Goal: Use online tool/utility: Utilize a website feature to perform a specific function

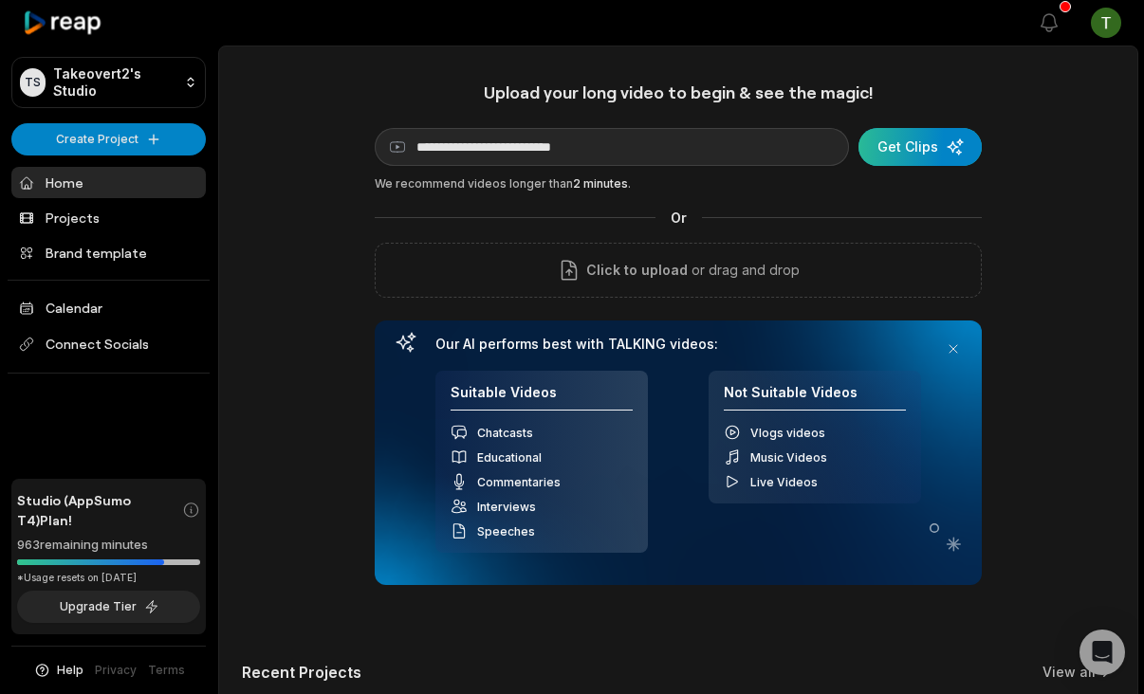
type input "**********"
click at [903, 164] on div "submit" at bounding box center [919, 147] width 123 height 38
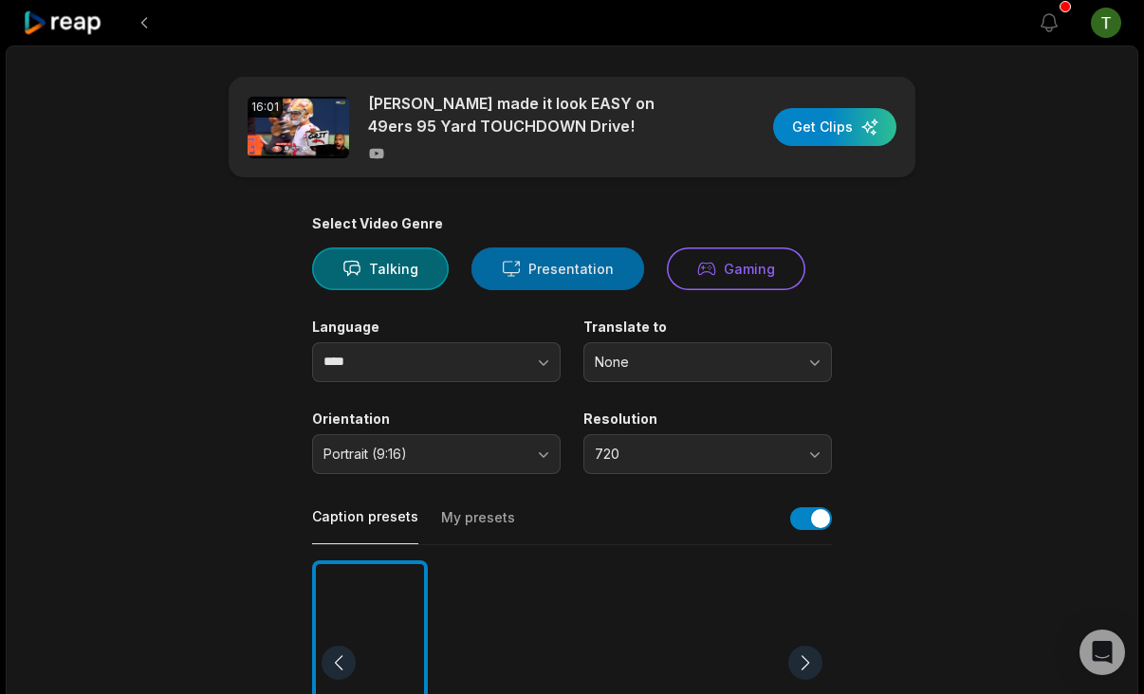
click at [524, 258] on button "Presentation" at bounding box center [557, 269] width 173 height 43
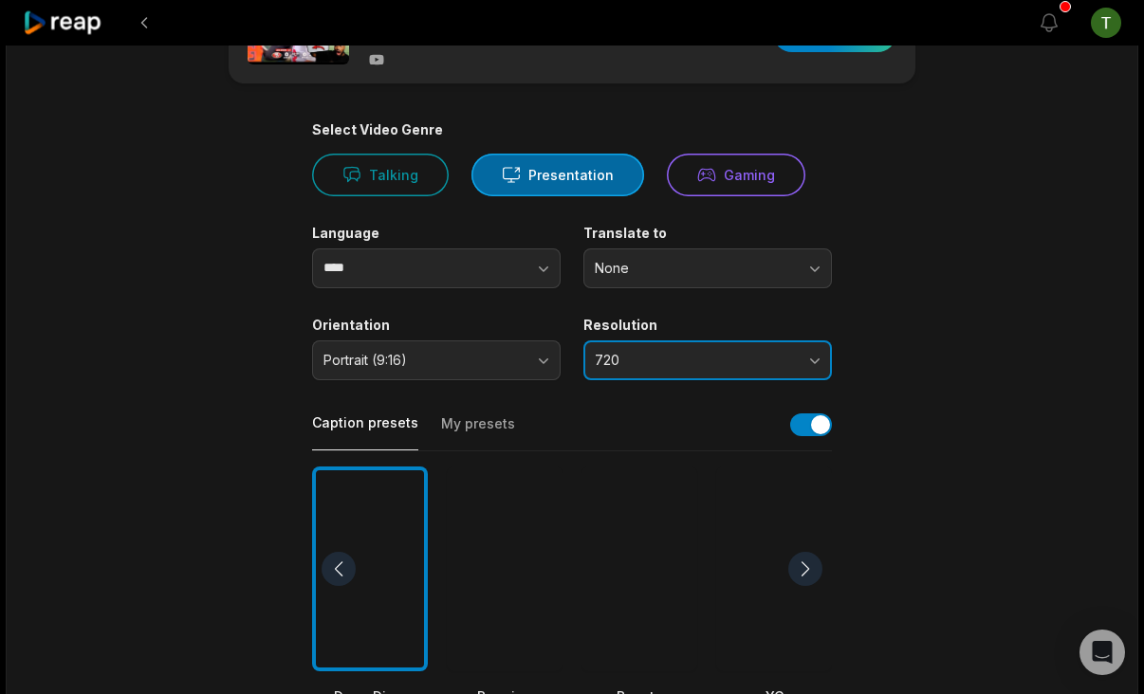
click at [640, 361] on span "720" at bounding box center [694, 360] width 199 height 17
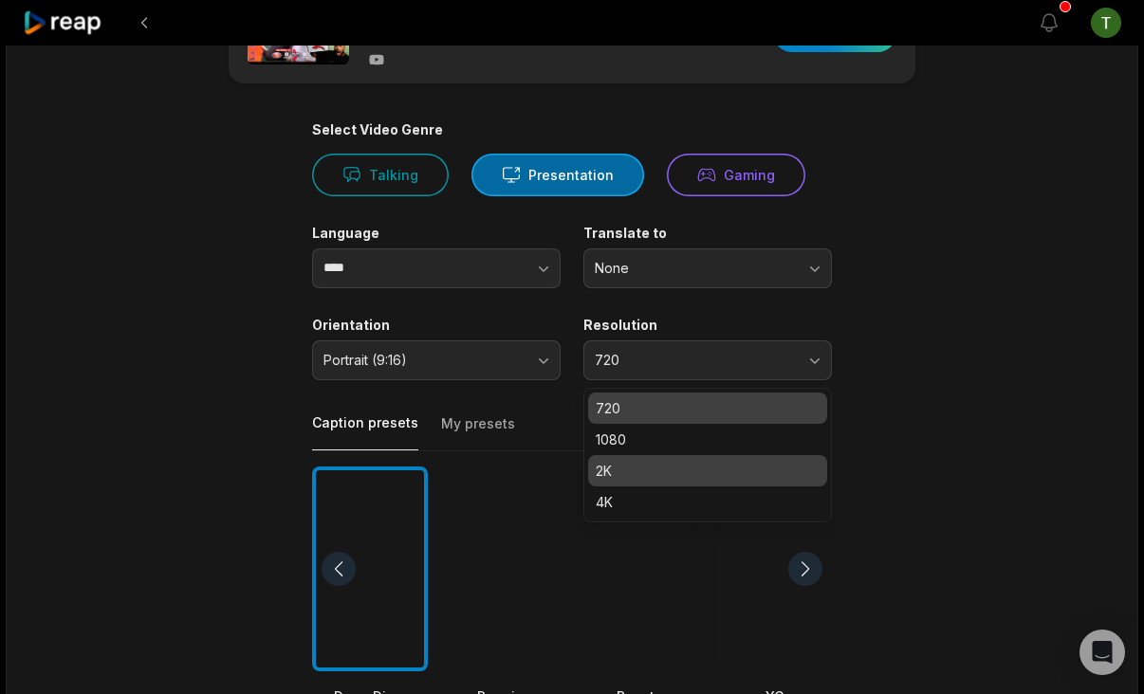
click at [656, 481] on div "2K" at bounding box center [707, 470] width 239 height 31
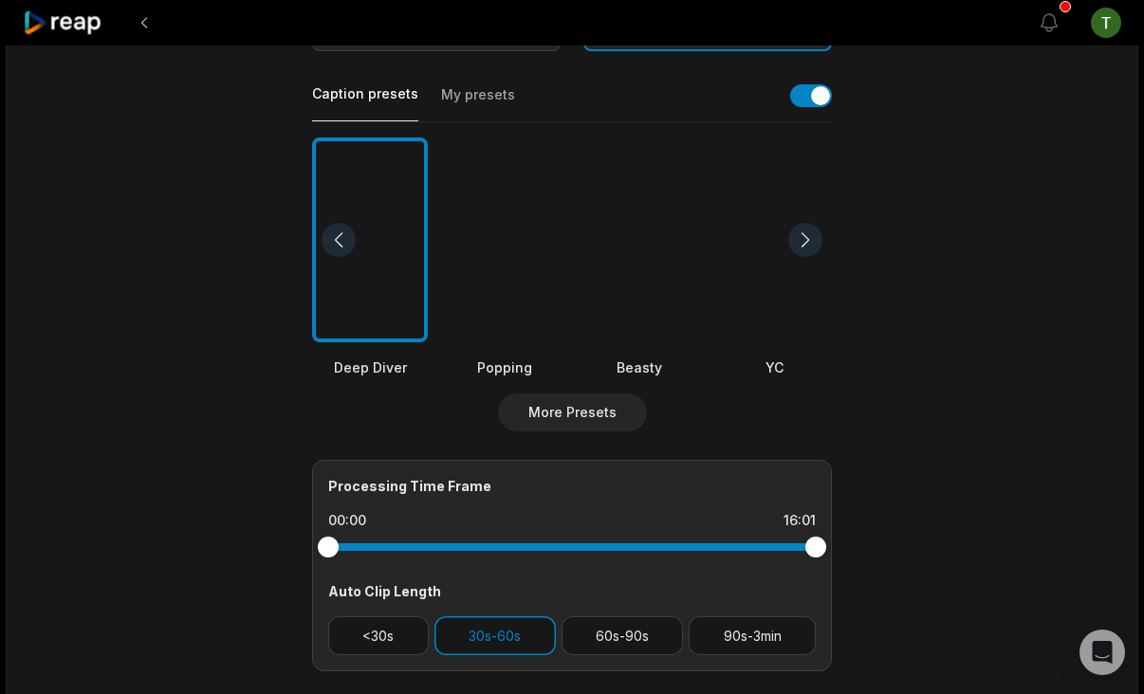
scroll to position [159, 0]
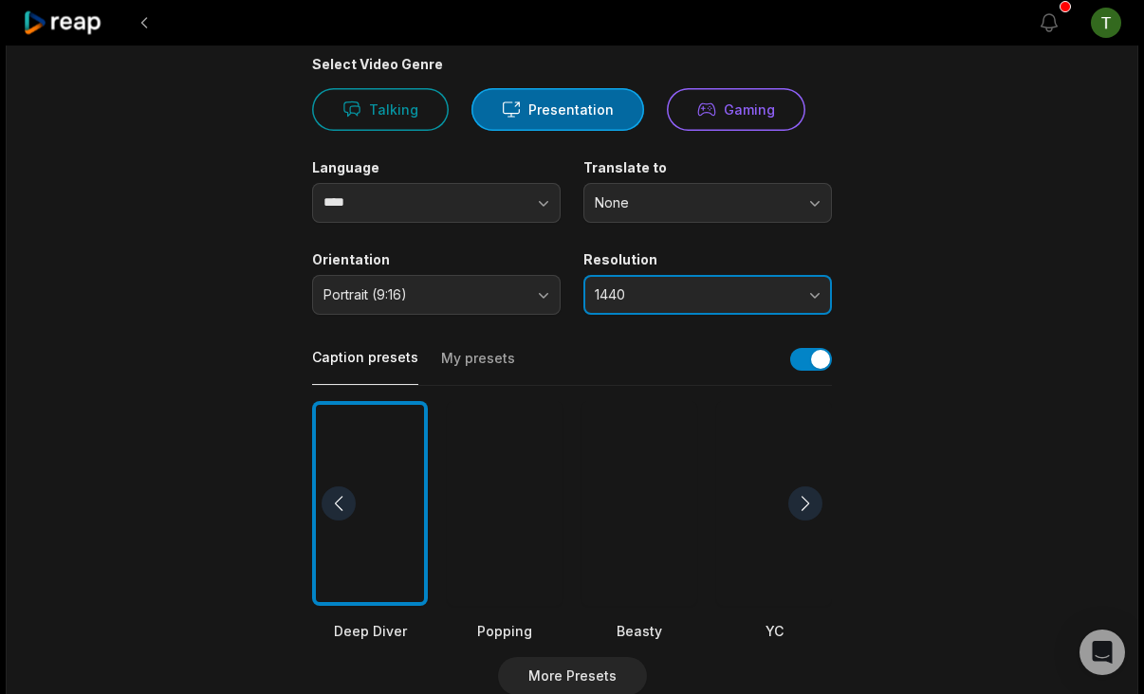
click at [714, 284] on button "1440" at bounding box center [707, 295] width 248 height 40
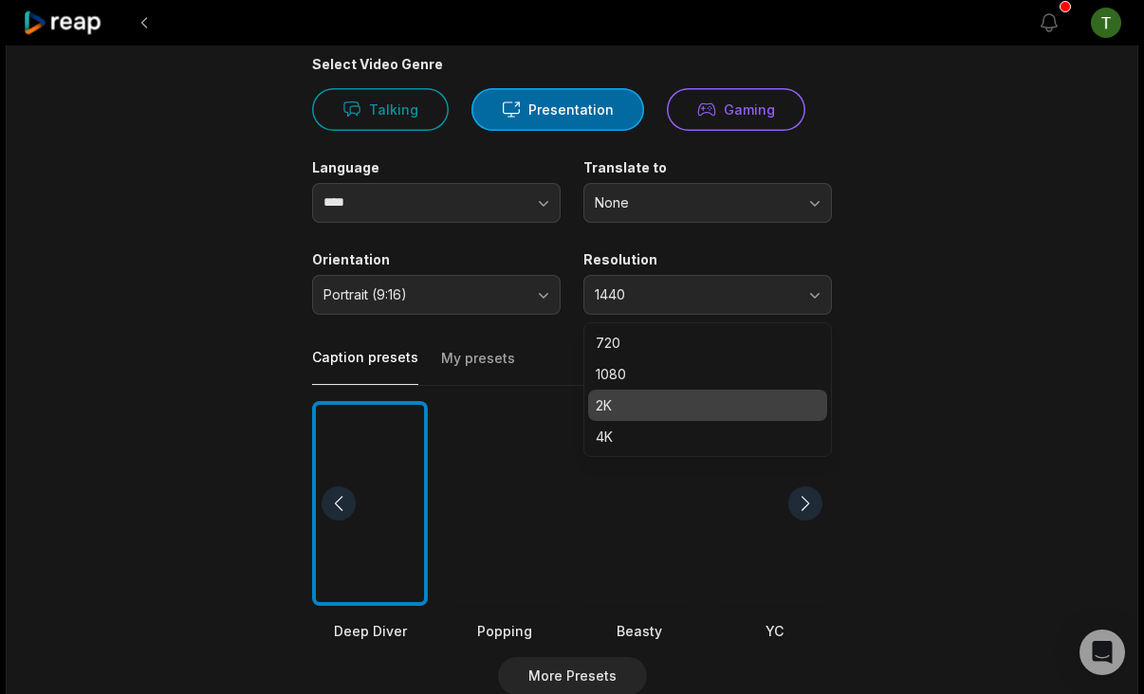
click at [636, 425] on div "4K" at bounding box center [707, 436] width 239 height 31
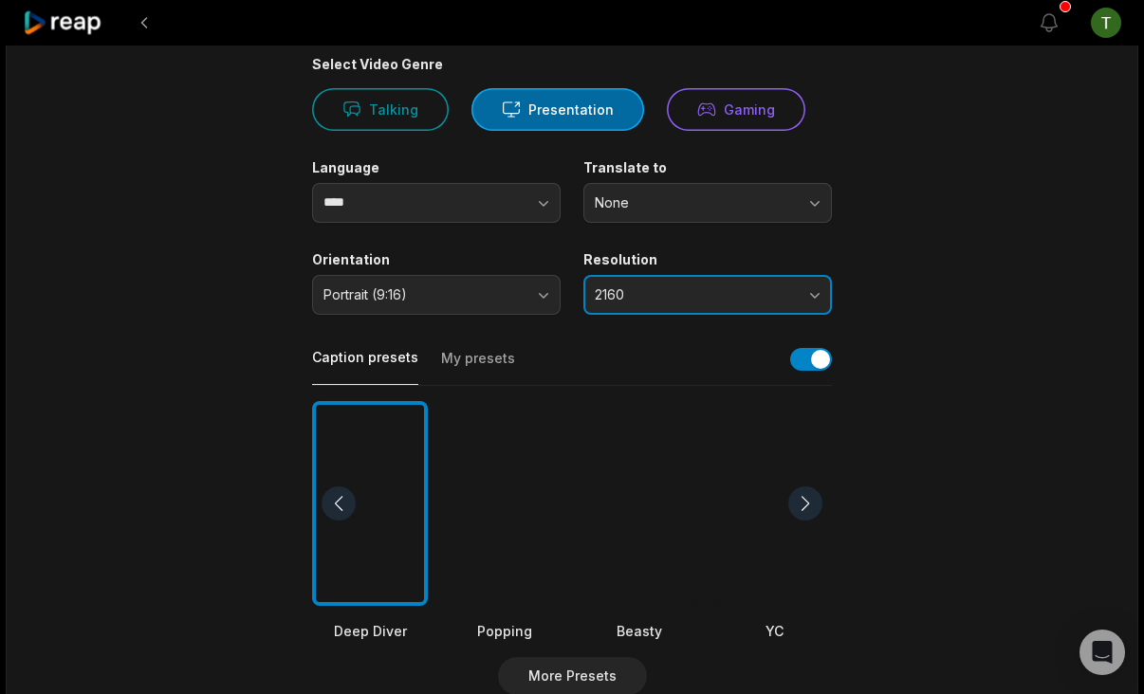
click at [727, 279] on button "2160" at bounding box center [707, 295] width 248 height 40
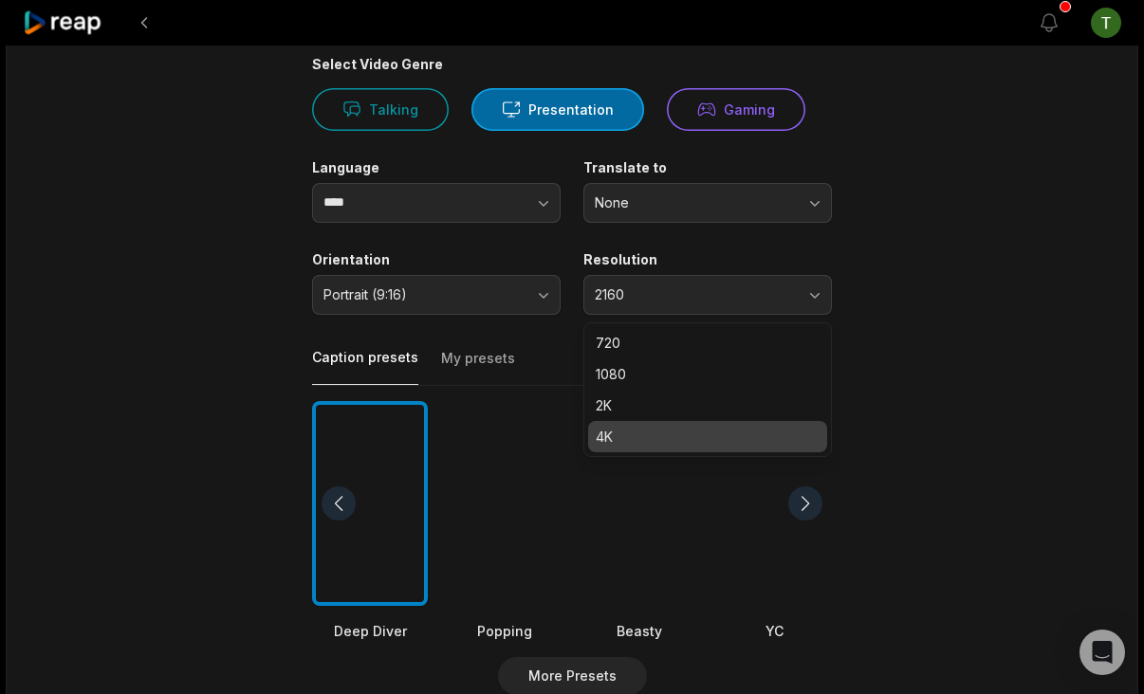
click at [1048, 320] on div "16:01 [PERSON_NAME] made it look EASY on 49ers 95 Yard TOUCHDOWN Drive! Get Cli…" at bounding box center [572, 548] width 1132 height 1324
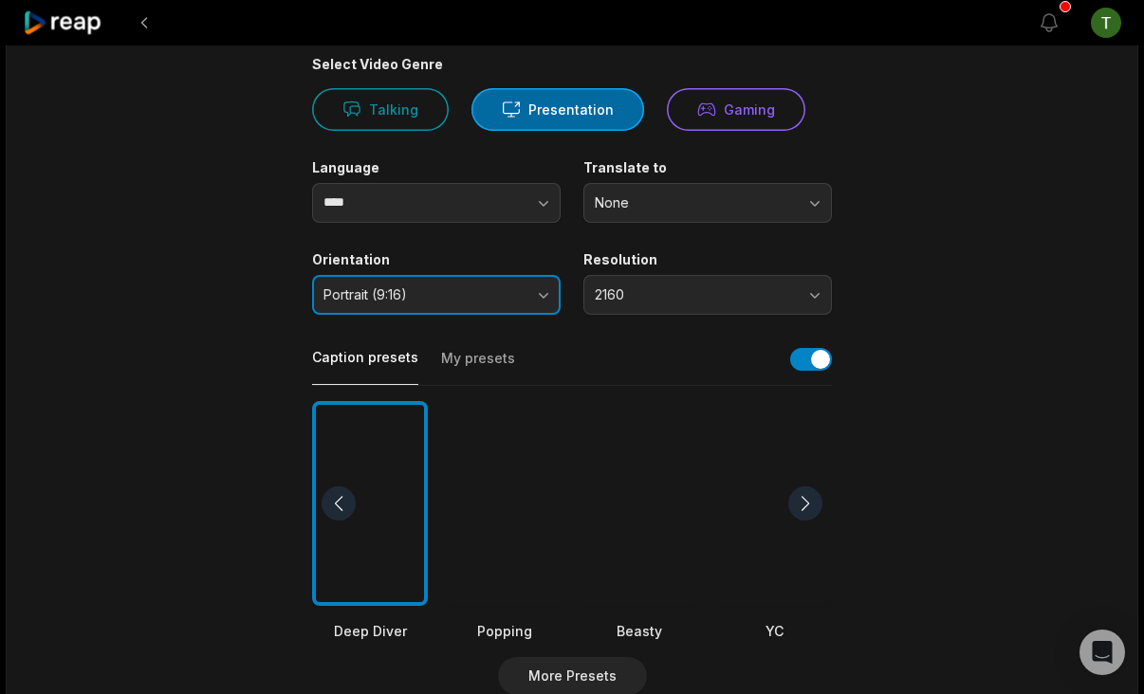
click at [328, 304] on button "Portrait (9:16)" at bounding box center [436, 295] width 248 height 40
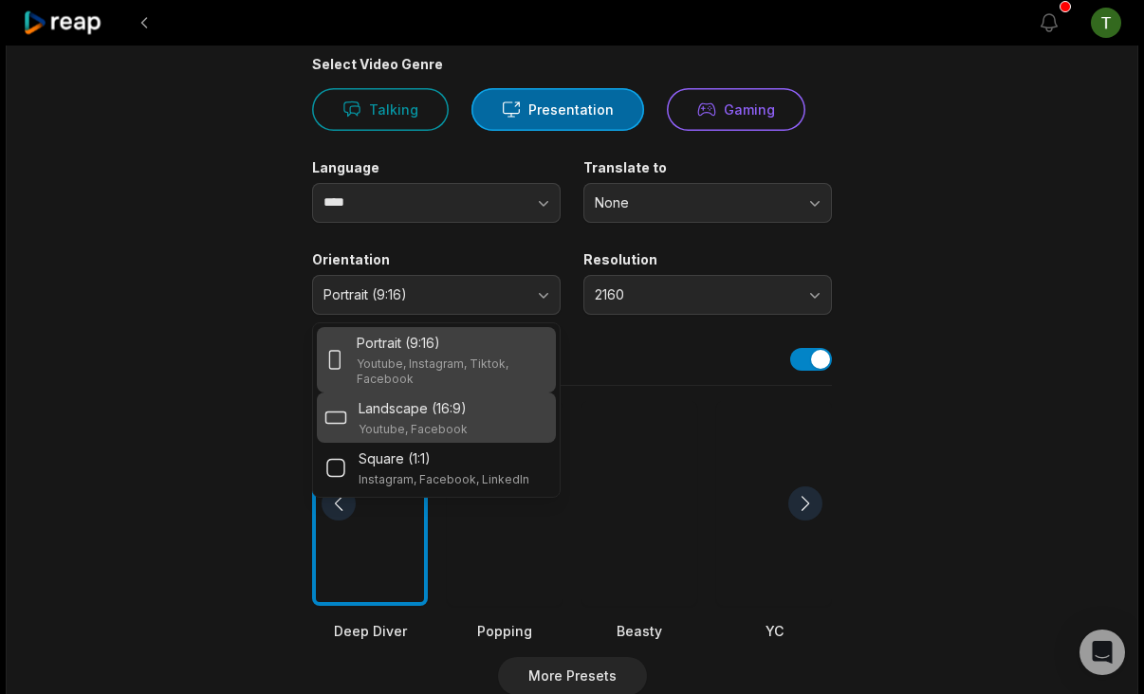
click at [354, 420] on div "Landscape (16:9) Youtube, Facebook" at bounding box center [436, 417] width 224 height 39
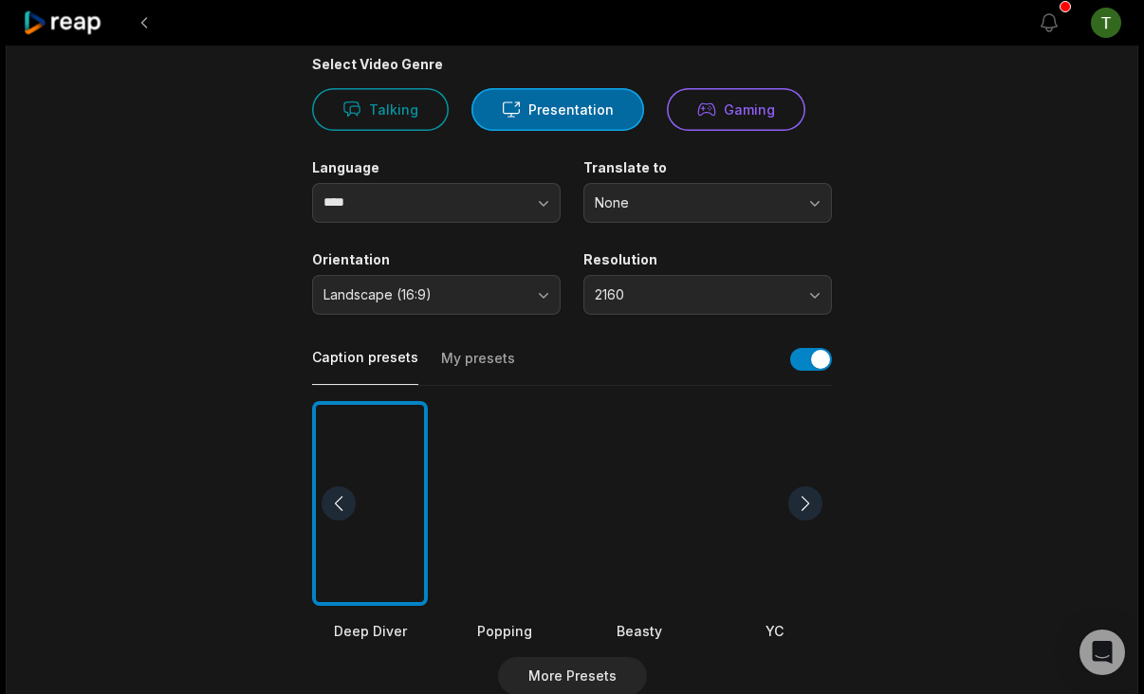
click at [1069, 417] on div "16:01 [PERSON_NAME] made it look EASY on 49ers 95 Yard TOUCHDOWN Drive! Get Cli…" at bounding box center [572, 548] width 1132 height 1324
click at [806, 350] on button "button" at bounding box center [811, 359] width 42 height 23
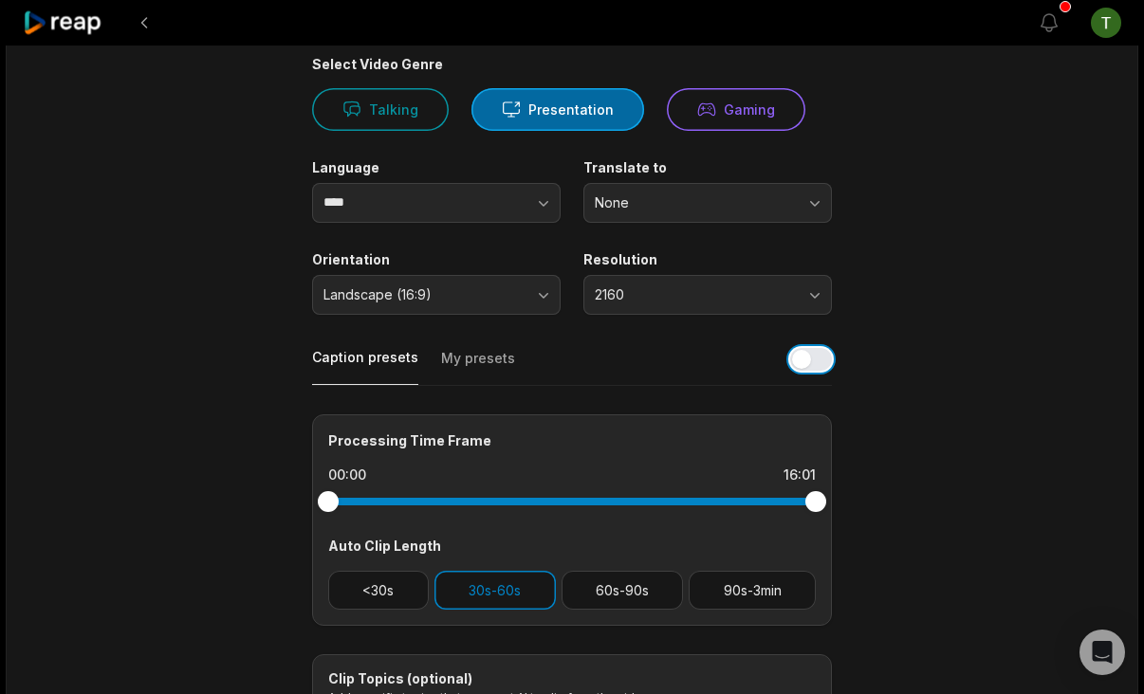
scroll to position [372, 0]
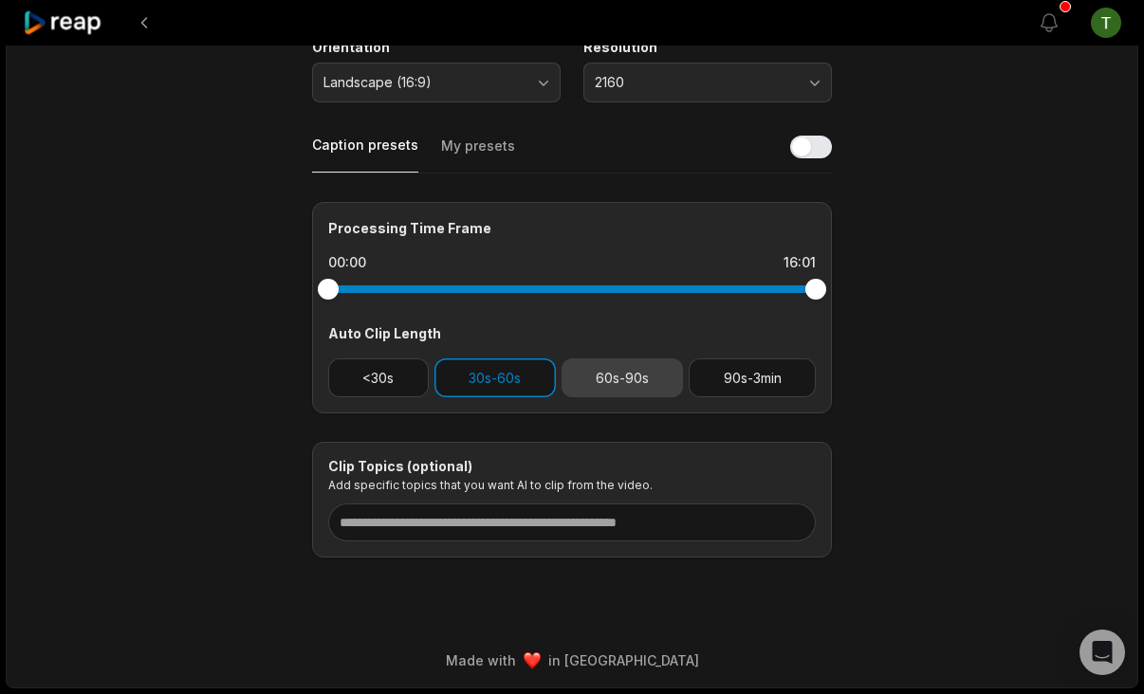
click at [586, 384] on button "60s-90s" at bounding box center [622, 378] width 122 height 39
click at [593, 369] on button "60s-90s" at bounding box center [622, 378] width 122 height 39
click at [492, 374] on button "30s-60s" at bounding box center [494, 378] width 121 height 39
click at [616, 379] on button "60s-90s" at bounding box center [622, 378] width 122 height 39
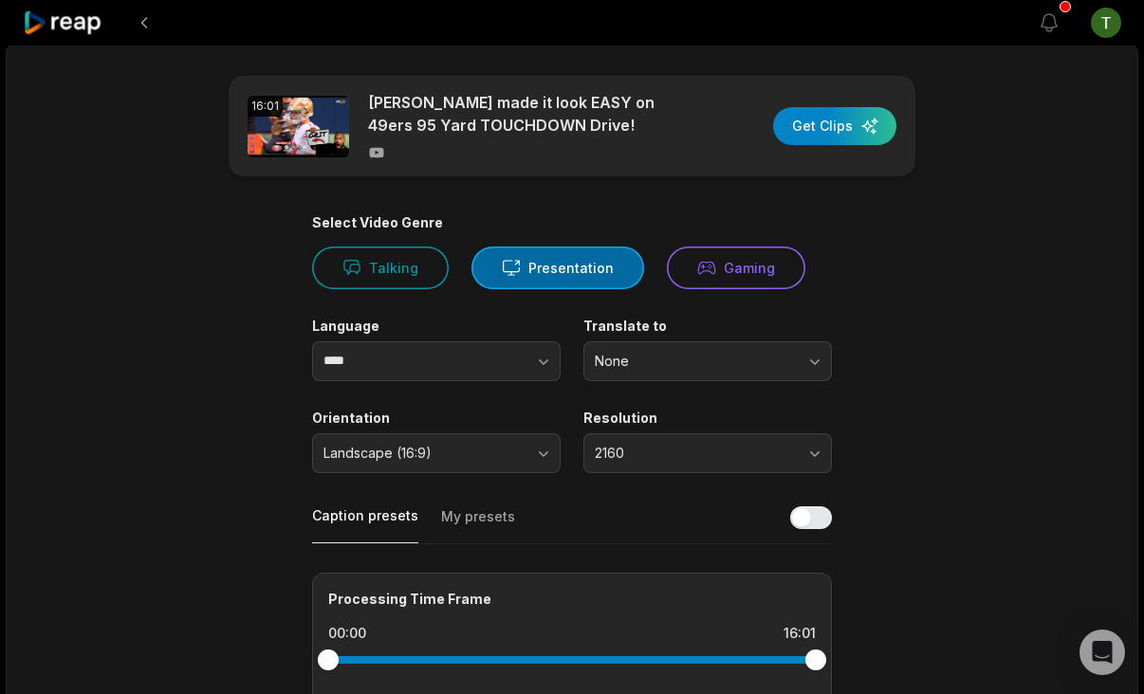
scroll to position [0, 0]
click at [846, 125] on div "button" at bounding box center [834, 127] width 123 height 38
